Goal: Task Accomplishment & Management: Manage account settings

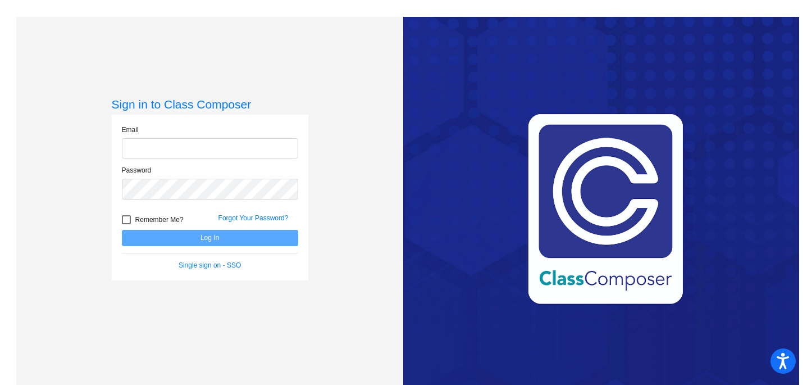
type input "[EMAIL_ADDRESS][DOMAIN_NAME]"
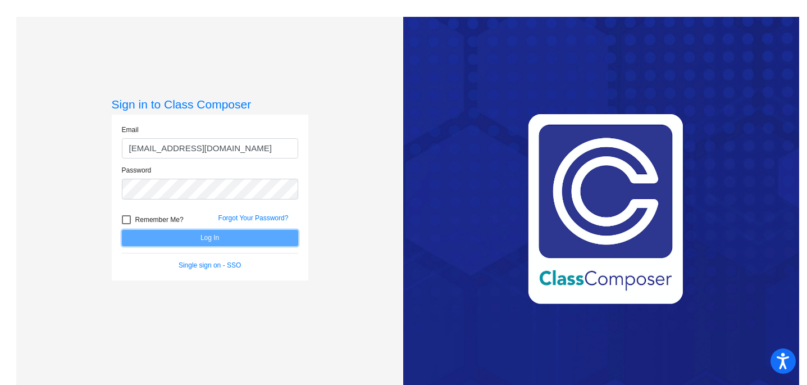
click at [234, 244] on button "Log In" at bounding box center [210, 238] width 176 height 16
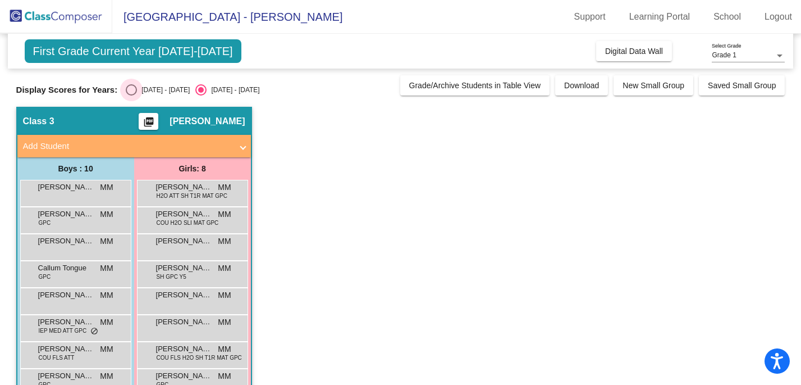
click at [138, 91] on div "[DATE] - [DATE]" at bounding box center [163, 90] width 53 height 10
click at [131, 95] on input "[DATE] - [DATE]" at bounding box center [131, 95] width 1 height 1
radio input "true"
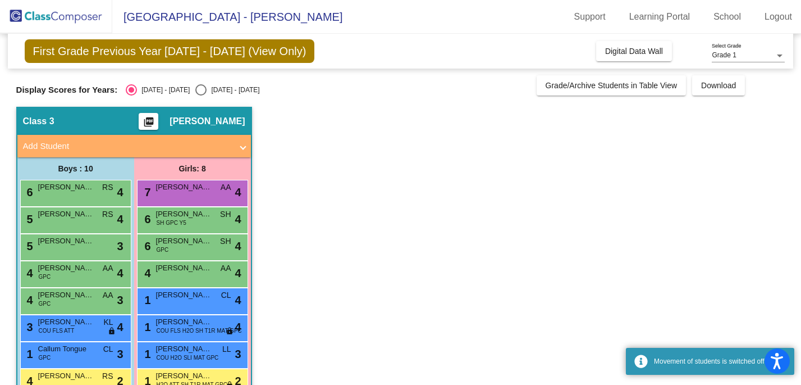
scroll to position [83, 0]
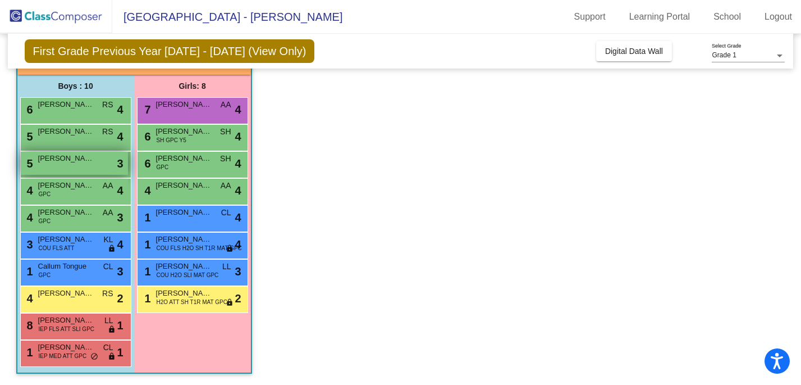
click at [86, 163] on span "[PERSON_NAME]" at bounding box center [66, 158] width 56 height 11
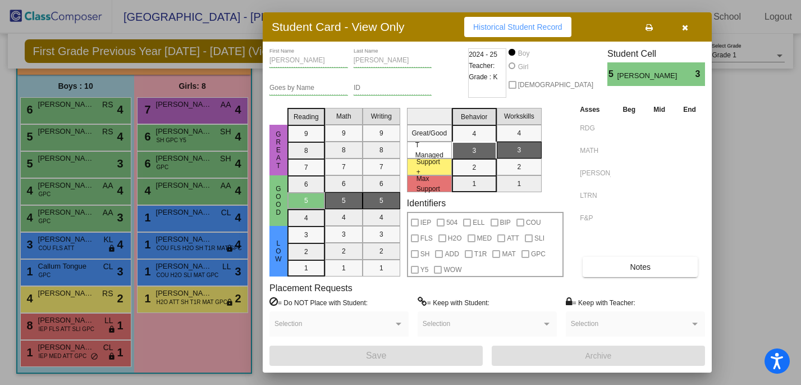
scroll to position [0, 0]
click at [690, 26] on button "button" at bounding box center [685, 27] width 36 height 20
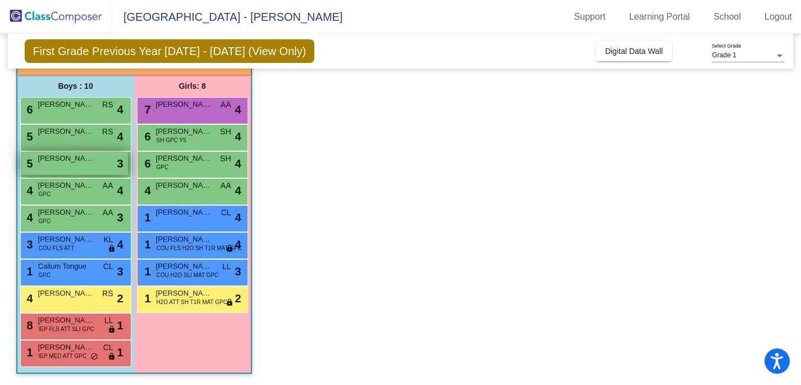
click at [89, 156] on span "[PERSON_NAME]" at bounding box center [66, 158] width 56 height 11
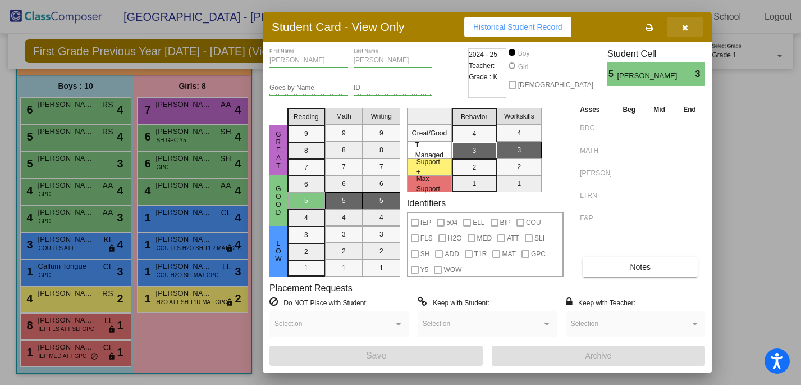
click at [689, 21] on button "button" at bounding box center [685, 27] width 36 height 20
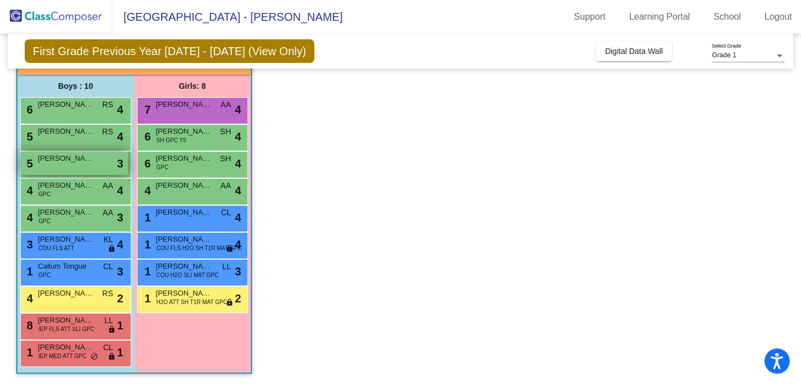
click at [88, 156] on span "[PERSON_NAME]" at bounding box center [66, 158] width 56 height 11
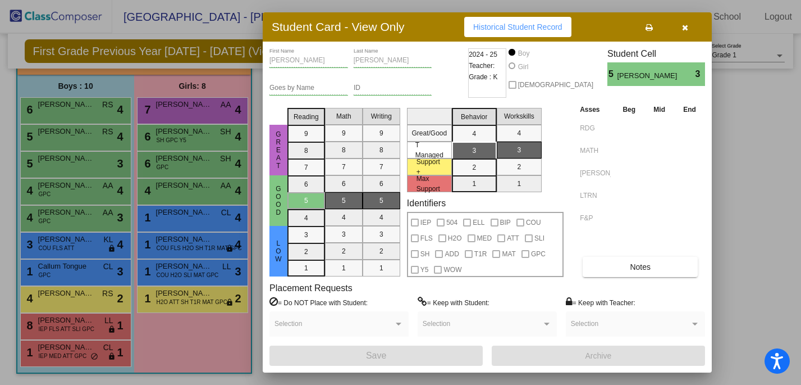
click at [686, 31] on icon "button" at bounding box center [685, 28] width 6 height 8
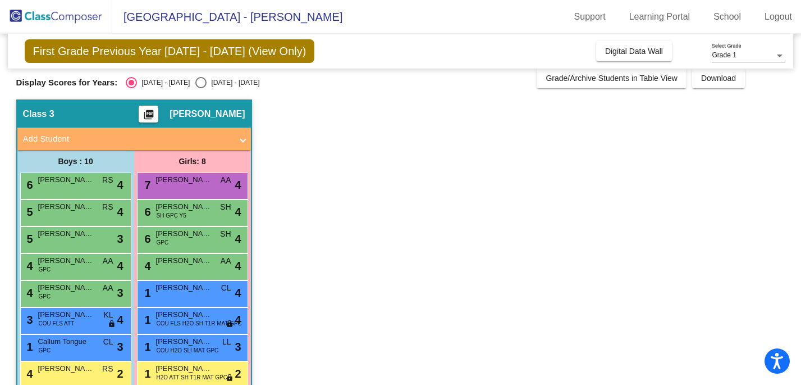
scroll to position [83, 0]
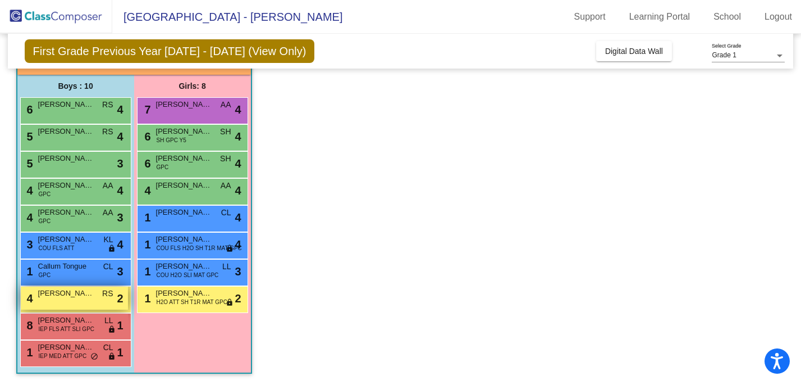
click at [71, 299] on div "4 [PERSON_NAME] RS lock do_not_disturb_alt 2" at bounding box center [74, 297] width 107 height 23
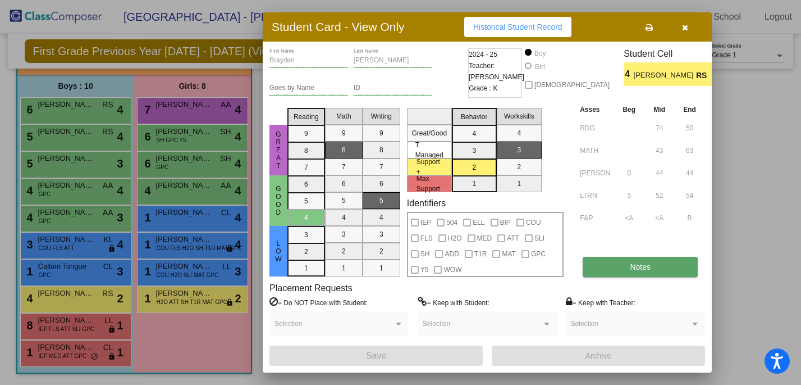
click at [630, 270] on span "Notes" at bounding box center [640, 266] width 21 height 9
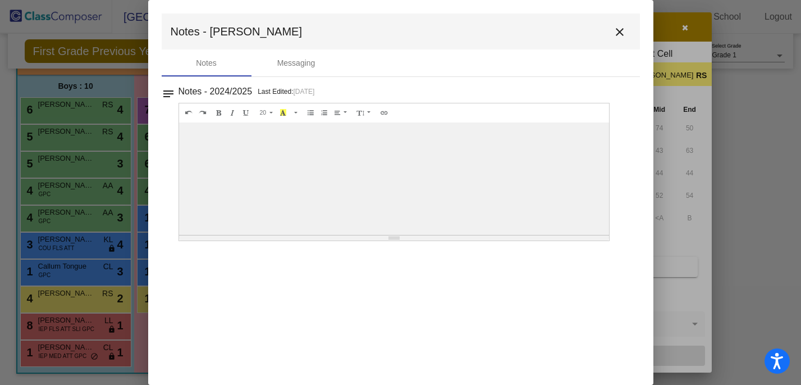
click at [617, 31] on mat-icon "close" at bounding box center [619, 31] width 13 height 13
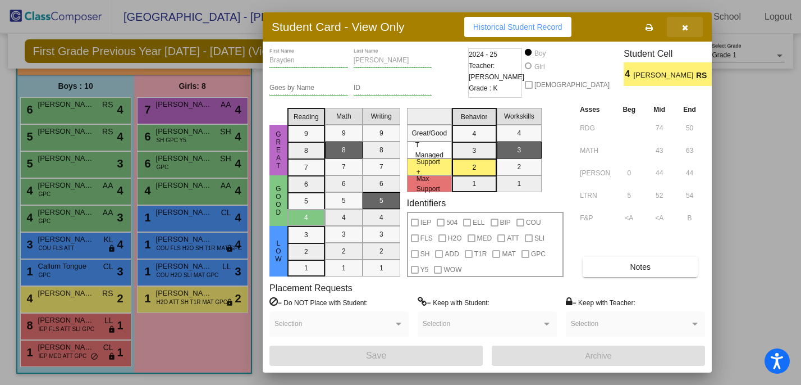
click at [691, 22] on button "button" at bounding box center [685, 27] width 36 height 20
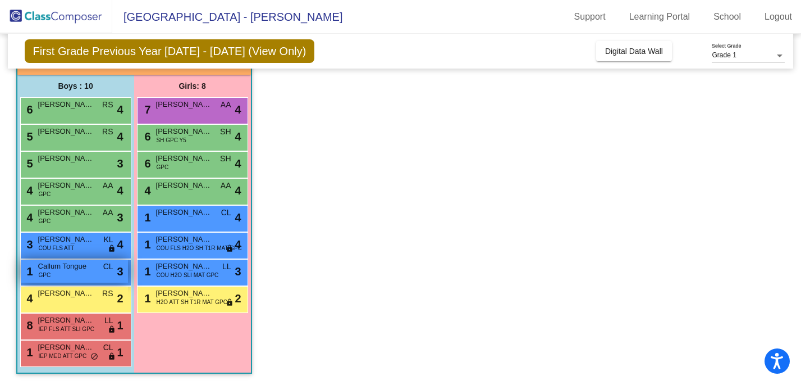
click at [79, 267] on span "Callum Tongue" at bounding box center [66, 266] width 56 height 11
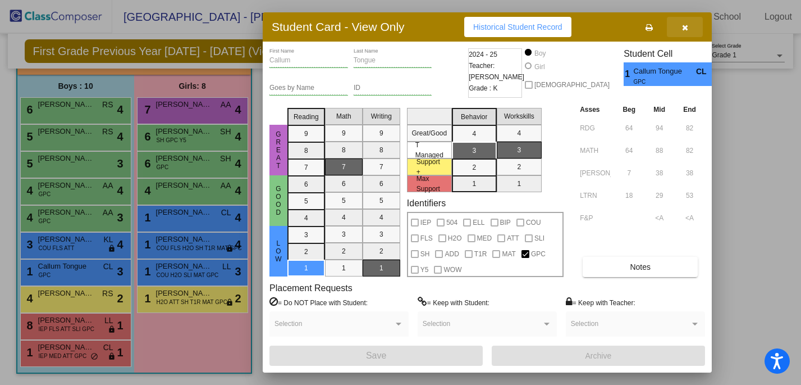
click at [683, 29] on icon "button" at bounding box center [685, 28] width 6 height 8
